Goal: Information Seeking & Learning: Learn about a topic

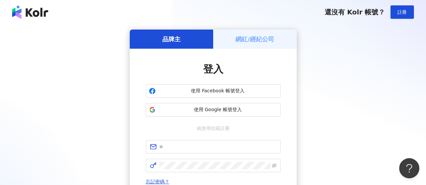
click at [90, 47] on div "品牌主 網紅/經紀公司 登入 使用 Facebook 帳號登入 使用 Google 帳號登入 或使用信箱註冊 忘記密碼？ 登入 還沒有 Kolr 帳號？ 立即…" at bounding box center [212, 134] width 409 height 208
click at [223, 112] on span "使用 Google 帳號登入" at bounding box center [217, 110] width 119 height 7
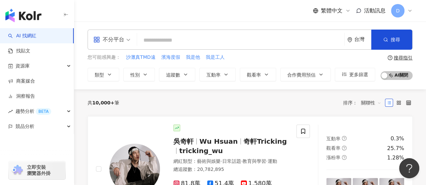
click at [120, 102] on div "共 10,000+ 筆 排序： 關聯性" at bounding box center [249, 103] width 325 height 11
click at [30, 53] on link "找貼文" at bounding box center [19, 51] width 22 height 7
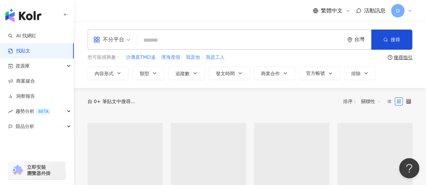
click at [172, 35] on input "search" at bounding box center [240, 40] width 201 height 14
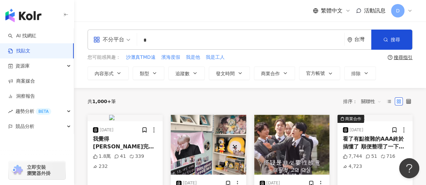
type input "**"
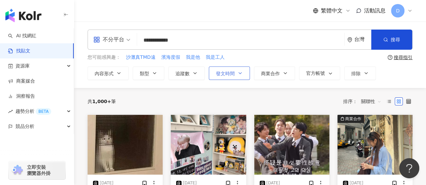
type input "**********"
click at [240, 71] on icon "button" at bounding box center [239, 73] width 5 height 5
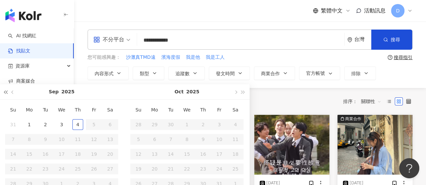
click at [4, 94] on button "button" at bounding box center [5, 91] width 7 height 15
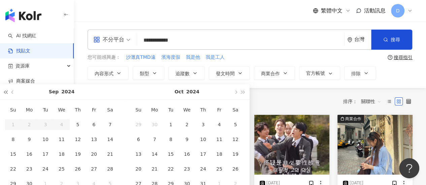
click at [4, 94] on button "button" at bounding box center [5, 91] width 7 height 15
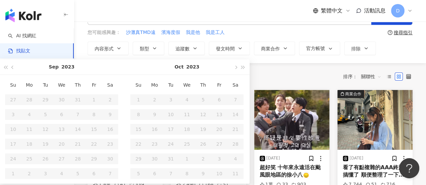
scroll to position [67, 0]
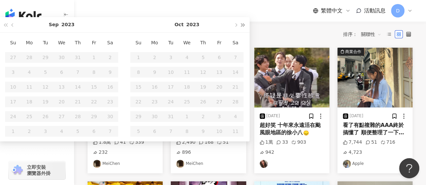
click at [241, 27] on button "button" at bounding box center [242, 24] width 7 height 15
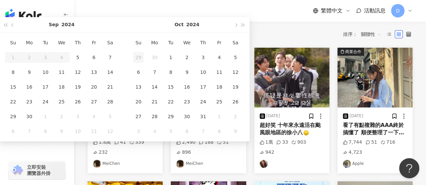
type input "**********"
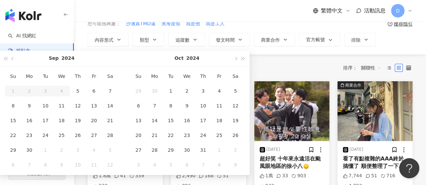
click at [301, 67] on div "共 1,000+ 筆 排序： 關聯性" at bounding box center [249, 68] width 325 height 11
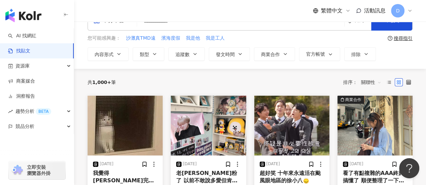
scroll to position [0, 0]
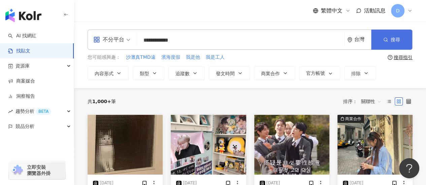
click at [395, 39] on span "搜尋" at bounding box center [394, 39] width 9 height 5
